Goal: Information Seeking & Learning: Learn about a topic

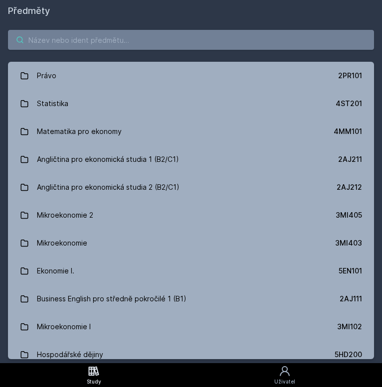
click at [109, 42] on input "search" at bounding box center [191, 40] width 366 height 20
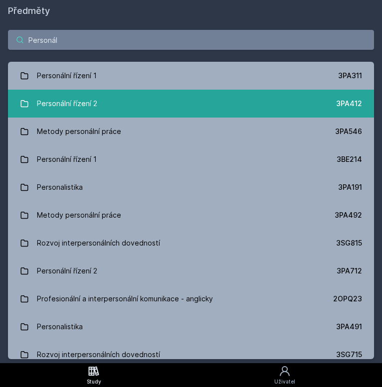
type input "Personál"
click at [88, 102] on div "Personální řízení 2" at bounding box center [67, 104] width 60 height 20
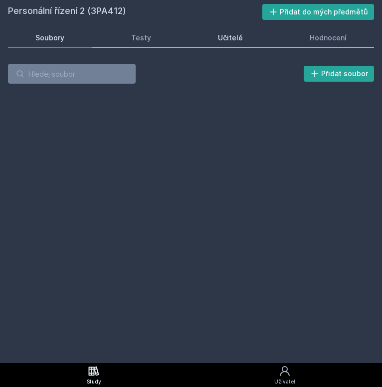
click at [230, 34] on div "Učitelé" at bounding box center [230, 38] width 25 height 10
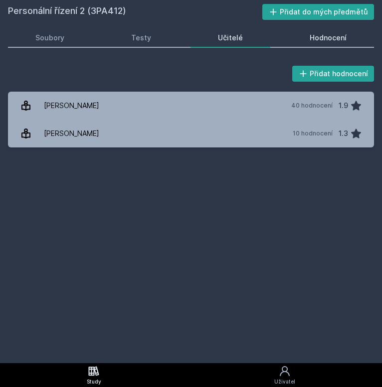
click at [331, 39] on div "Hodnocení" at bounding box center [328, 38] width 37 height 10
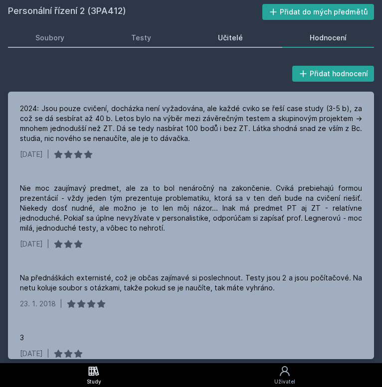
click at [231, 38] on div "Učitelé" at bounding box center [230, 38] width 25 height 10
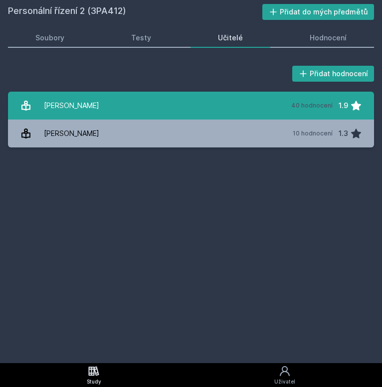
click at [194, 99] on link "[PERSON_NAME] 40 hodnocení 1.9" at bounding box center [191, 106] width 366 height 28
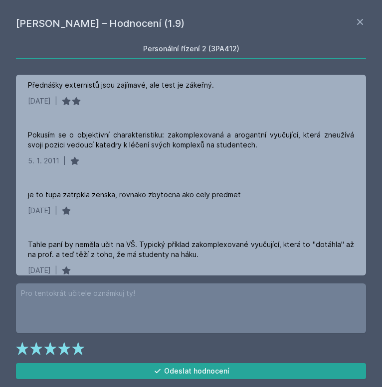
scroll to position [275, 0]
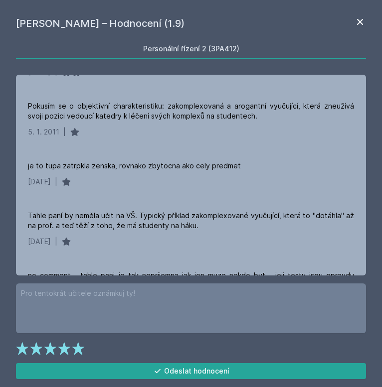
click at [363, 22] on icon at bounding box center [360, 22] width 12 height 12
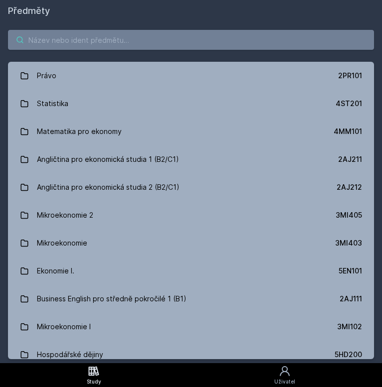
click at [74, 45] on input "search" at bounding box center [191, 40] width 366 height 20
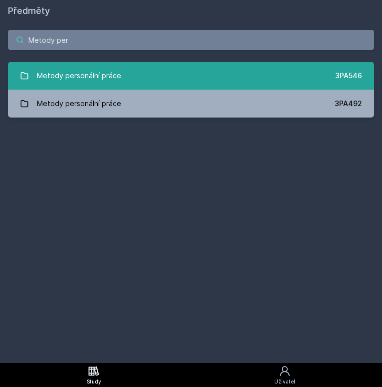
type input "Metody per"
click at [126, 66] on link "Metody personální práce 3PA546" at bounding box center [191, 76] width 366 height 28
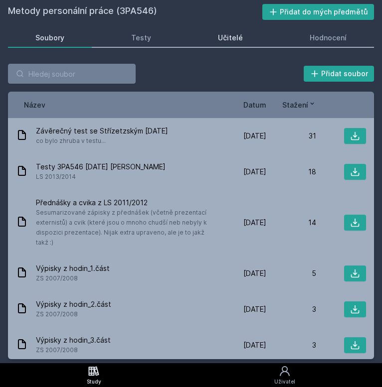
click at [237, 39] on div "Učitelé" at bounding box center [230, 38] width 25 height 10
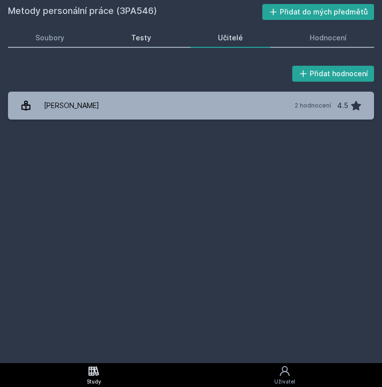
click at [138, 39] on div "Testy" at bounding box center [141, 38] width 20 height 10
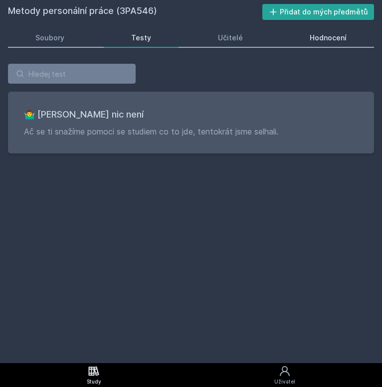
click at [320, 40] on div "Hodnocení" at bounding box center [328, 38] width 37 height 10
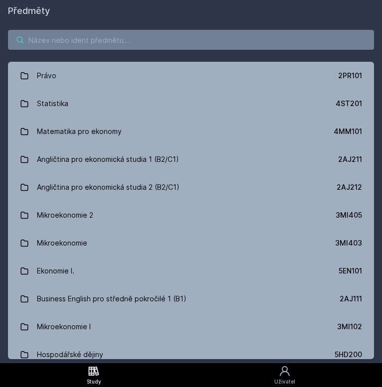
click at [84, 43] on input "search" at bounding box center [191, 40] width 366 height 20
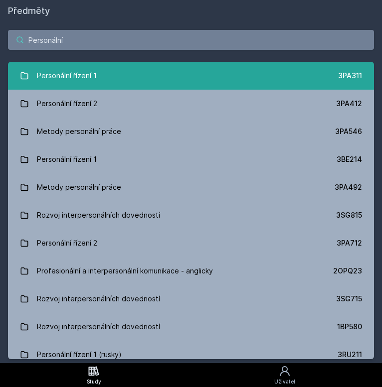
type input "Personální"
click at [83, 81] on div "Personální řízení 1" at bounding box center [67, 76] width 60 height 20
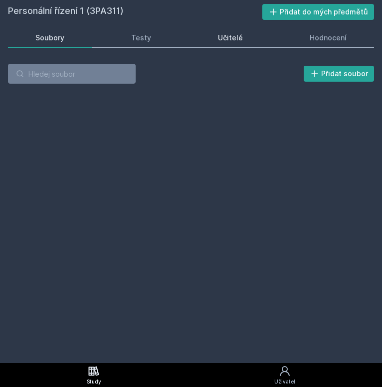
click at [239, 32] on link "Učitelé" at bounding box center [230, 38] width 80 height 20
